Goal: Navigation & Orientation: Find specific page/section

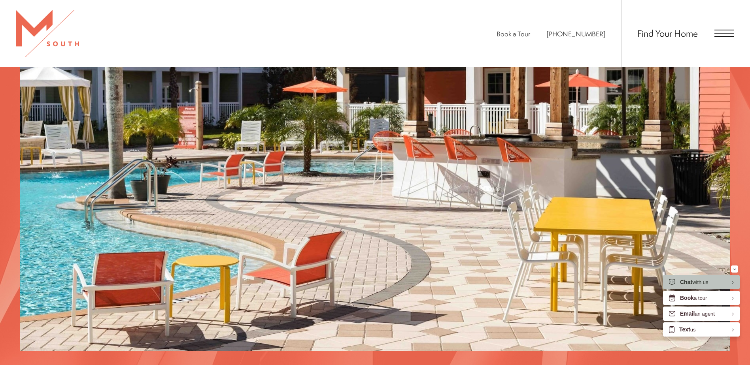
scroll to position [1543, 0]
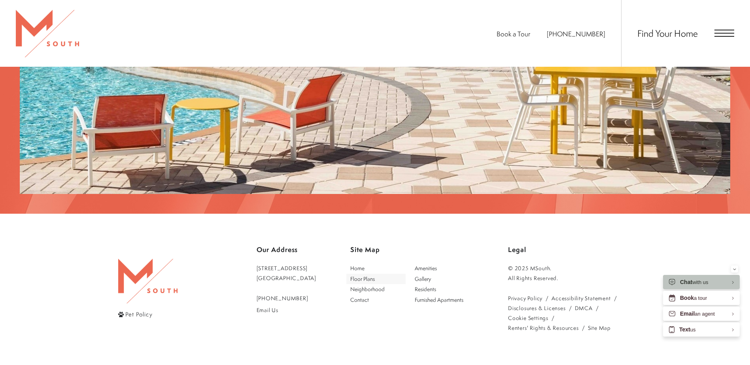
click at [384, 275] on span "Floor Plans" at bounding box center [376, 279] width 52 height 8
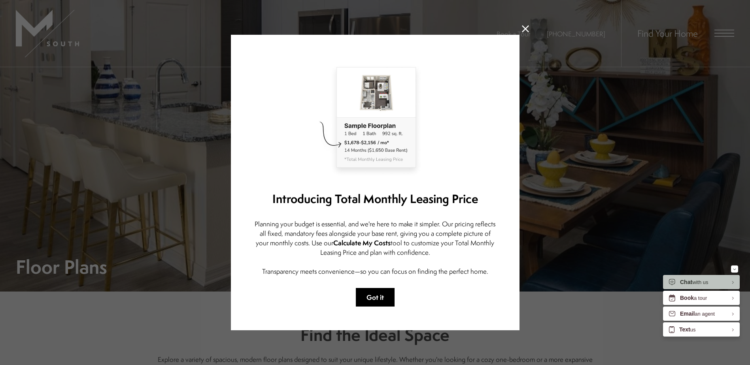
click at [378, 299] on button "Got it" at bounding box center [375, 297] width 39 height 19
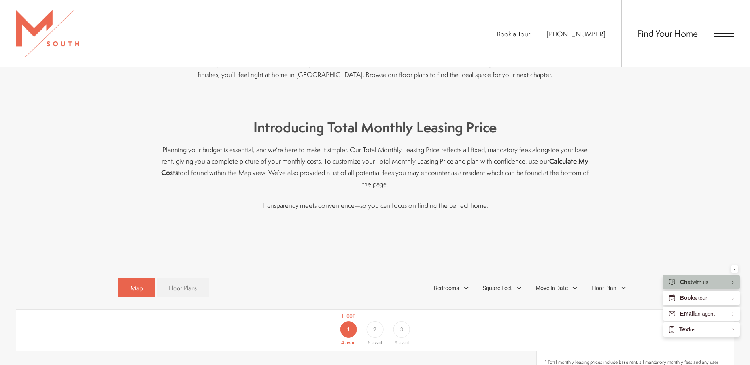
scroll to position [435, 0]
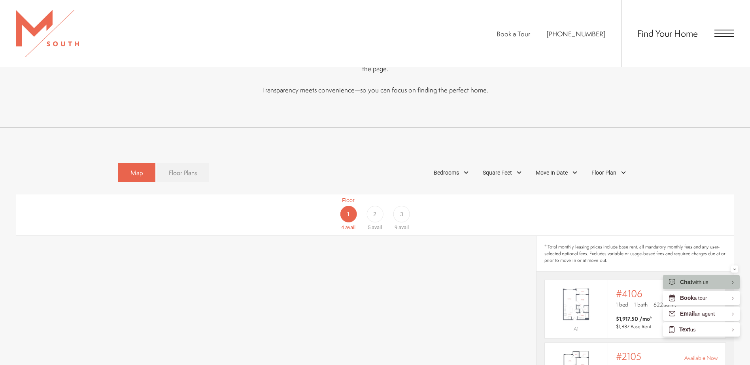
click at [176, 168] on span "Floor Plans" at bounding box center [183, 172] width 28 height 9
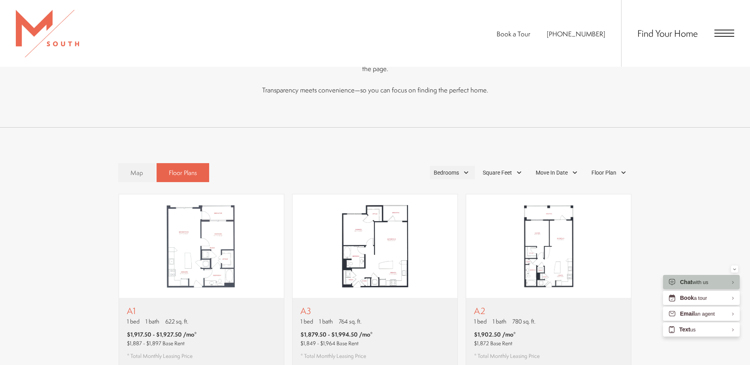
click at [454, 169] on span "Bedrooms" at bounding box center [446, 173] width 25 height 8
click at [452, 191] on span "1 Bedroom" at bounding box center [438, 195] width 40 height 9
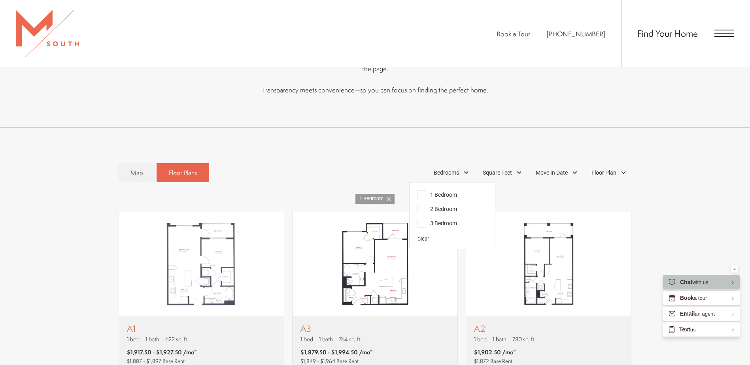
click at [609, 169] on span "Floor Plan" at bounding box center [604, 173] width 25 height 8
